Goal: Task Accomplishment & Management: Manage account settings

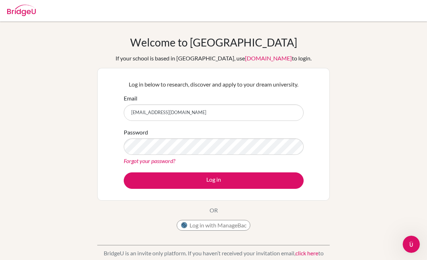
type input "[EMAIL_ADDRESS][DOMAIN_NAME]"
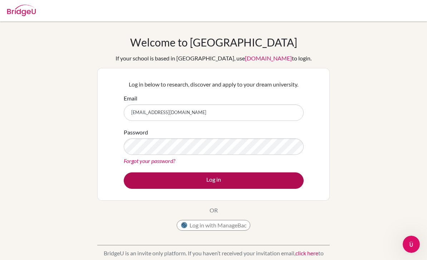
click at [211, 179] on button "Log in" at bounding box center [214, 181] width 180 height 16
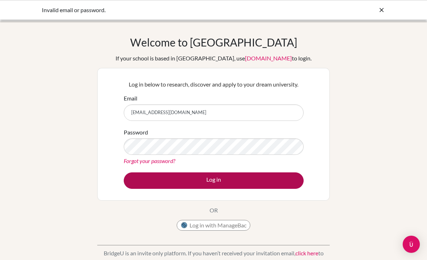
click at [214, 185] on button "Log in" at bounding box center [214, 181] width 180 height 16
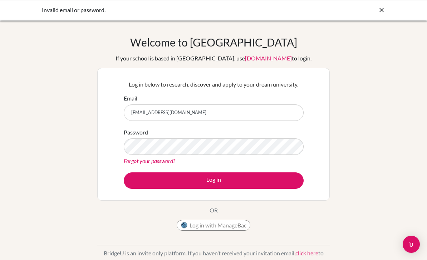
click at [214, 180] on button "Log in" at bounding box center [214, 181] width 180 height 16
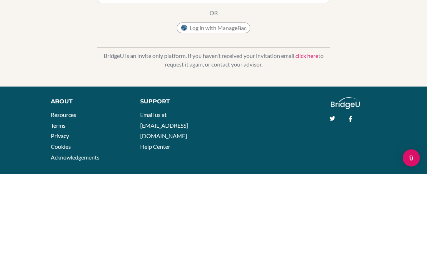
scroll to position [120, 0]
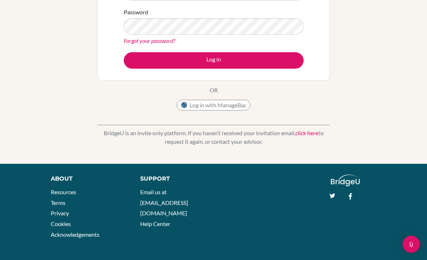
drag, startPoint x: 0, startPoint y: 0, endPoint x: 319, endPoint y: 124, distance: 342.4
click at [319, 124] on div "BridgeU is an invite only platform. If you haven’t received your invitation ema…" at bounding box center [213, 131] width 233 height 35
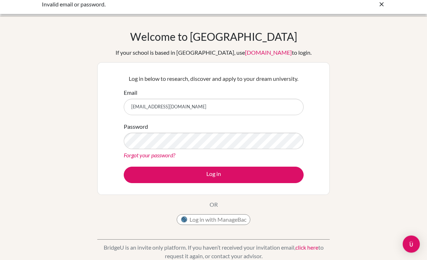
scroll to position [0, 0]
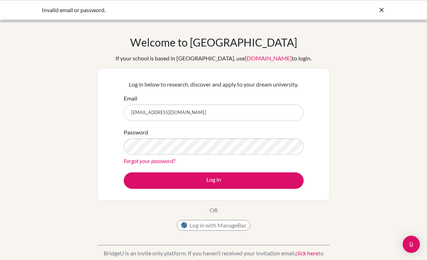
drag, startPoint x: 319, startPoint y: 124, endPoint x: 383, endPoint y: 10, distance: 130.3
click at [383, 9] on icon at bounding box center [381, 9] width 7 height 7
click at [383, 10] on icon at bounding box center [381, 9] width 7 height 7
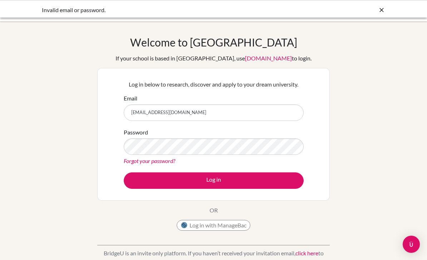
scroll to position [47, 0]
